Goal: Transaction & Acquisition: Purchase product/service

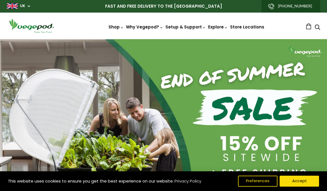
click at [164, 39] on img at bounding box center [164, 39] width 0 height 0
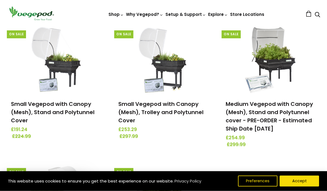
scroll to position [78, 0]
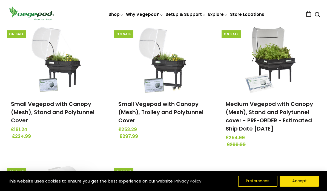
click at [274, 107] on link "Medium Vegepod with Canopy (Mesh), Stand and Polytunnel cover - PRE-ORDER - Est…" at bounding box center [269, 116] width 87 height 32
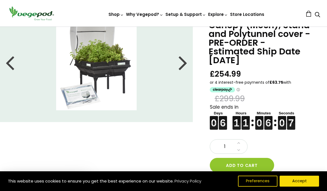
scroll to position [37, 0]
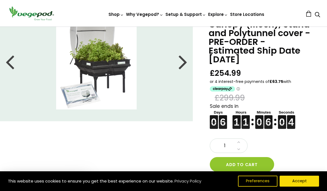
click at [314, 187] on button "Accept" at bounding box center [299, 181] width 39 height 11
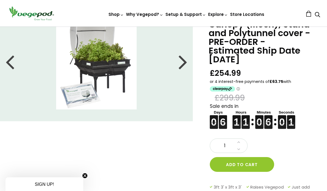
scroll to position [62, 0]
